Goal: Information Seeking & Learning: Understand process/instructions

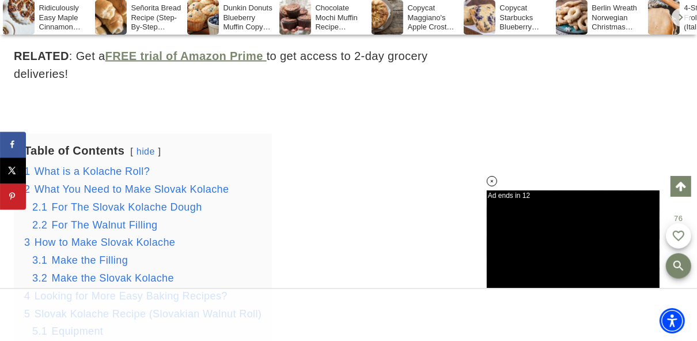
scroll to position [1383, 0]
click at [111, 223] on span "For The Walnut Filling" at bounding box center [105, 225] width 106 height 12
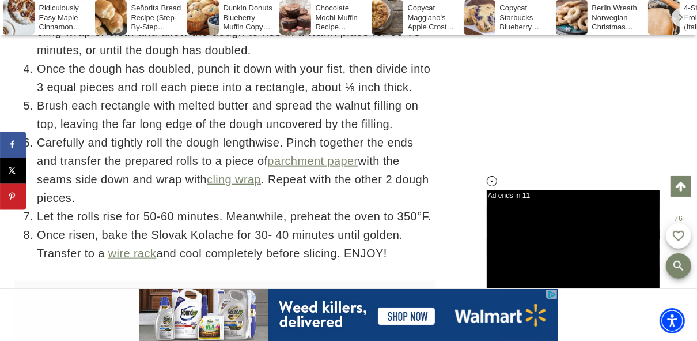
scroll to position [3832, 0]
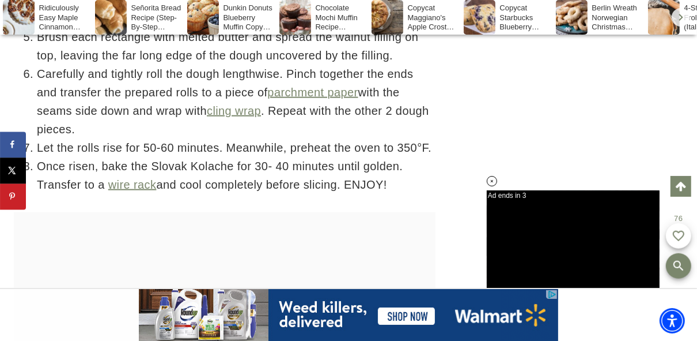
drag, startPoint x: 394, startPoint y: 187, endPoint x: 495, endPoint y: 125, distance: 118.2
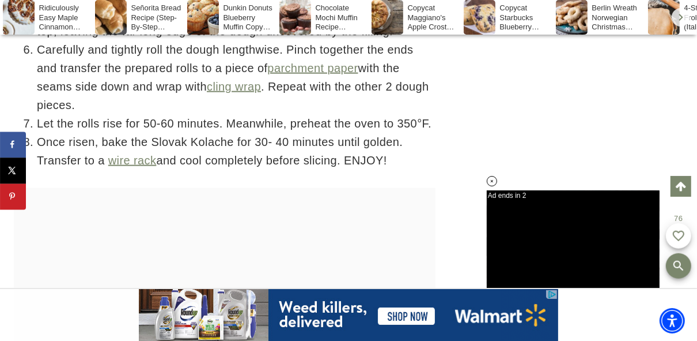
scroll to position [3878, 0]
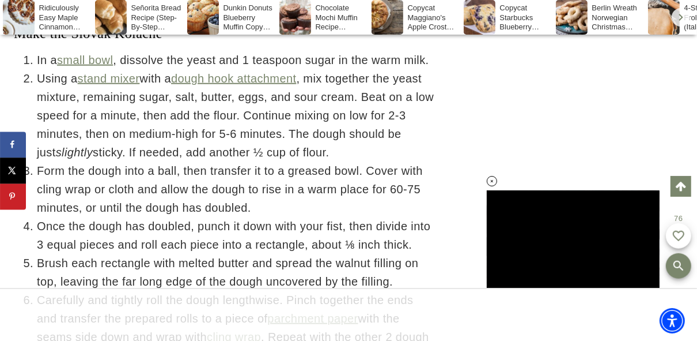
scroll to position [3601, 0]
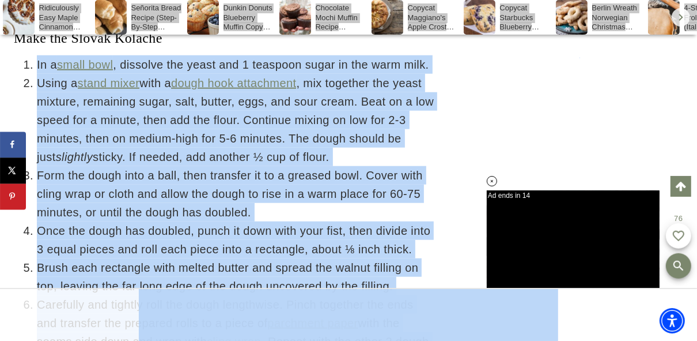
drag, startPoint x: 24, startPoint y: 66, endPoint x: 335, endPoint y: 288, distance: 382.0
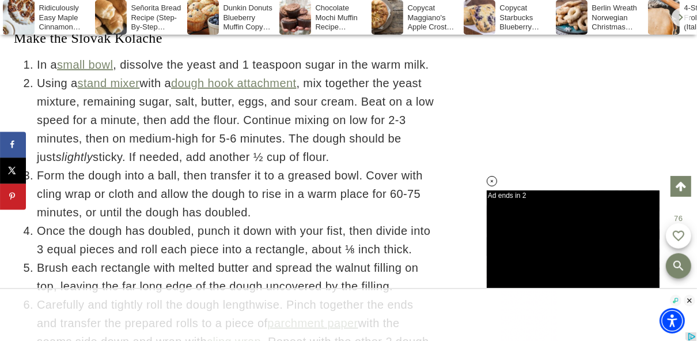
scroll to position [0, 0]
